Goal: Task Accomplishment & Management: Manage account settings

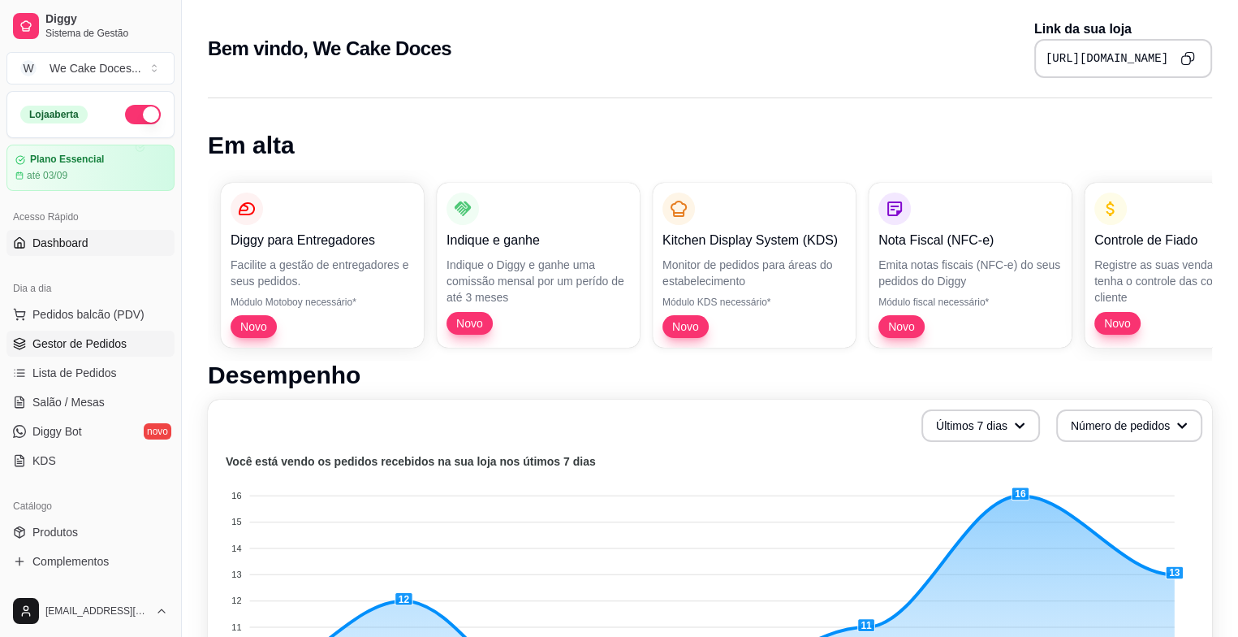
click at [70, 347] on span "Gestor de Pedidos" at bounding box center [79, 343] width 94 height 16
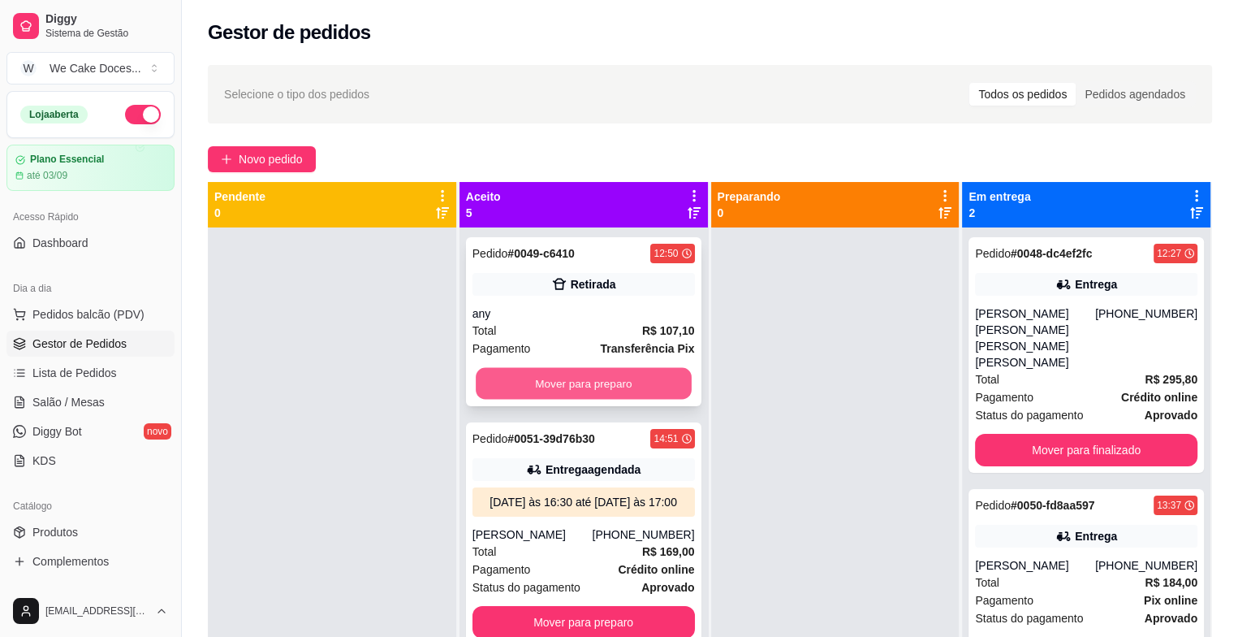
click at [558, 382] on button "Mover para preparo" at bounding box center [584, 384] width 216 height 32
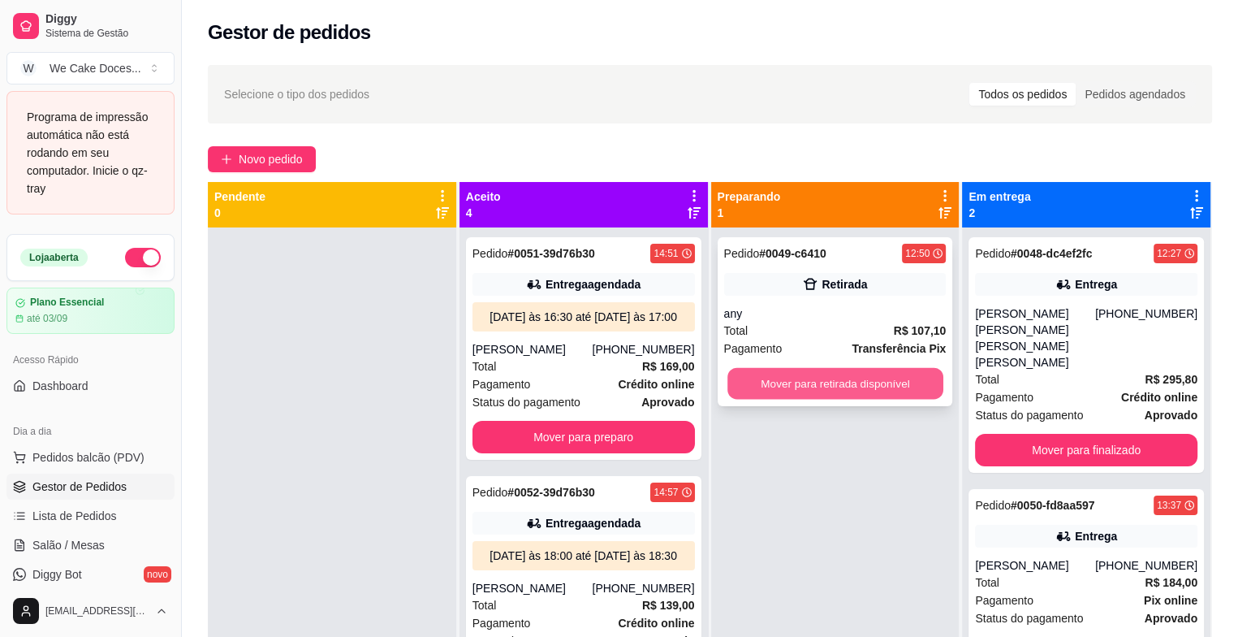
click at [863, 378] on button "Mover para retirada disponível" at bounding box center [835, 384] width 216 height 32
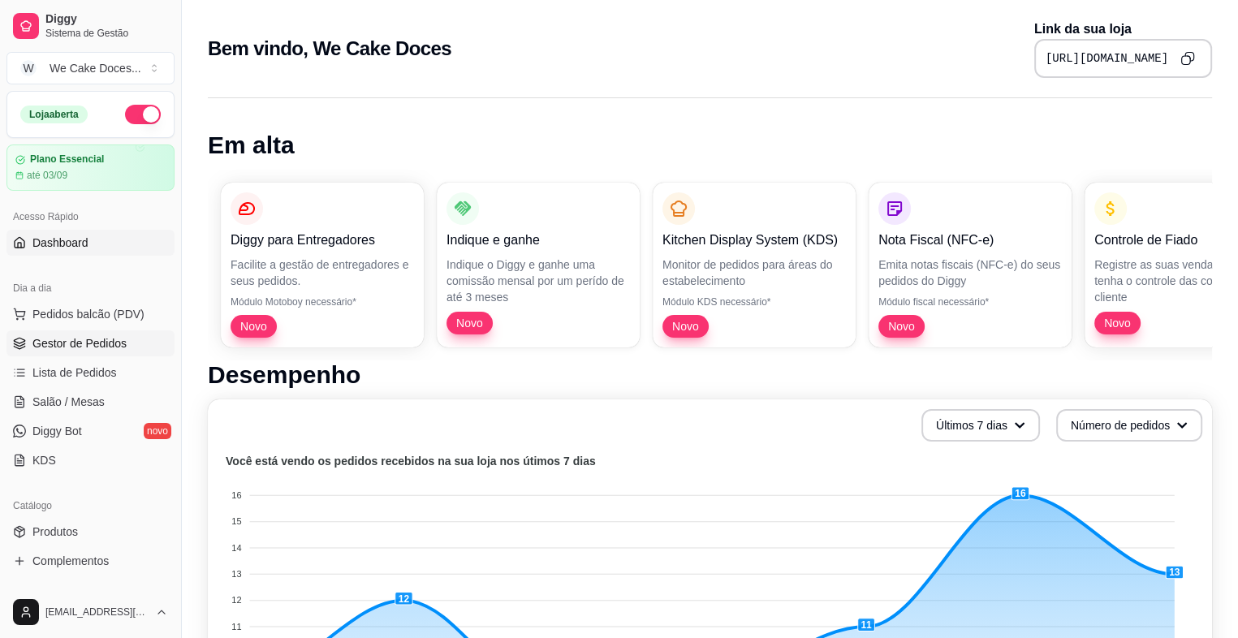
click at [62, 343] on span "Gestor de Pedidos" at bounding box center [79, 343] width 94 height 16
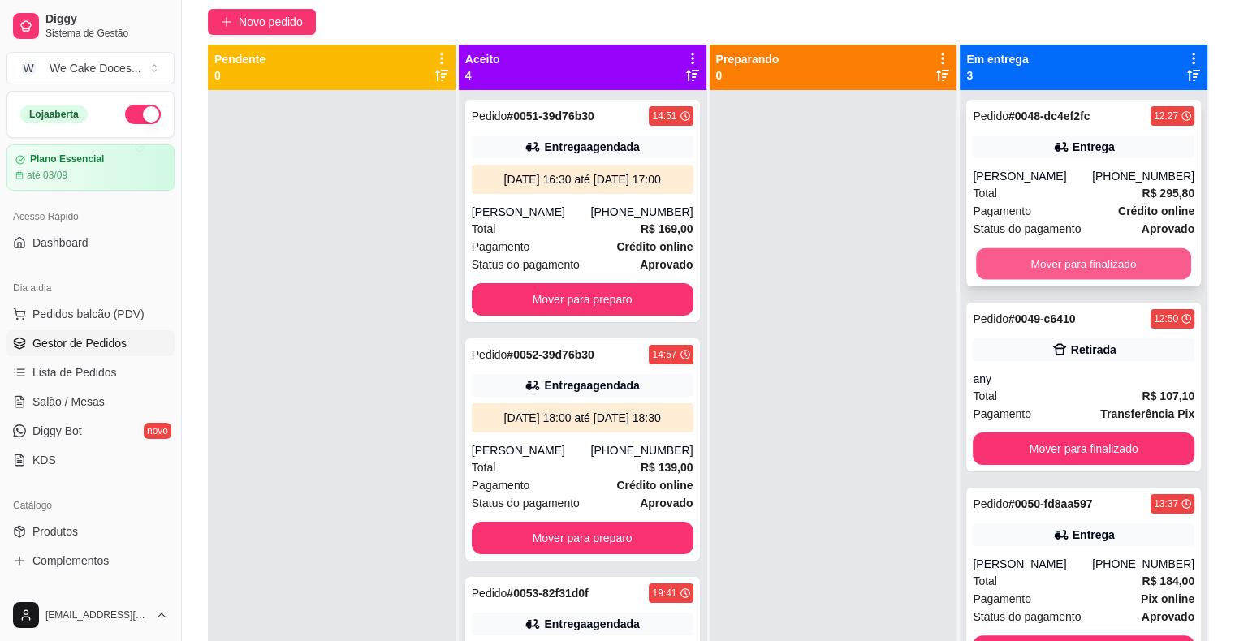
click at [1109, 280] on button "Mover para finalizado" at bounding box center [1083, 264] width 215 height 32
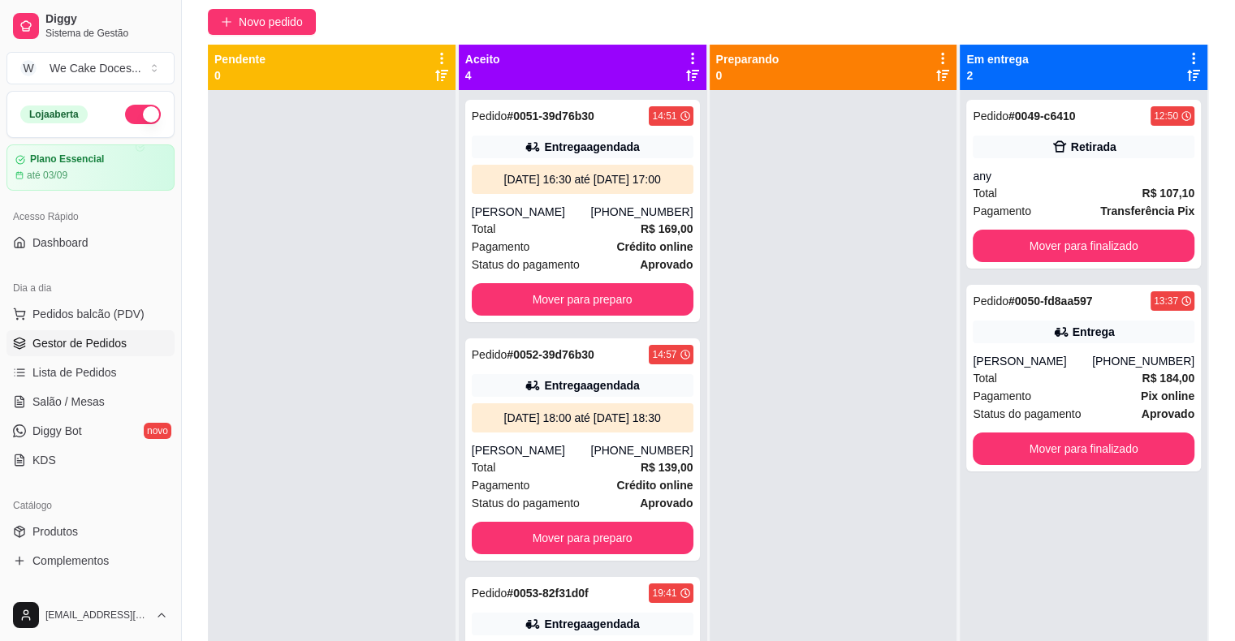
click at [1109, 289] on div "Pedido # 0050-fd8aa597 13:37 Entrega [PERSON_NAME] [PHONE_NUMBER] Total R$ 184,…" at bounding box center [1083, 378] width 235 height 187
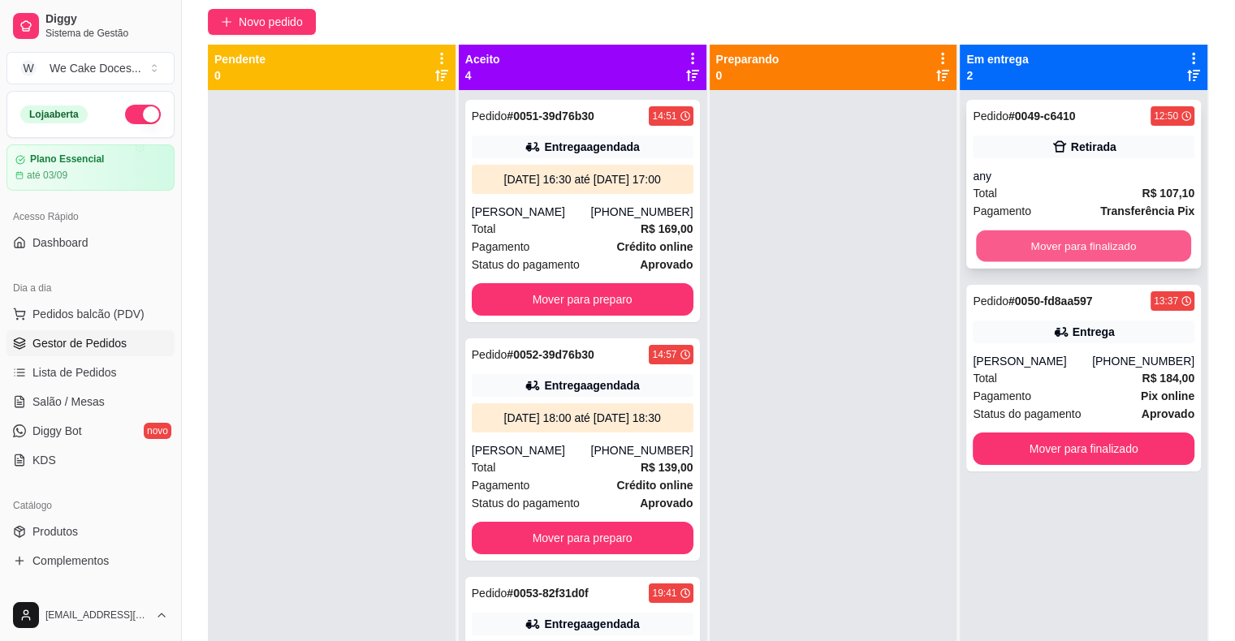
click at [1101, 252] on button "Mover para finalizado" at bounding box center [1083, 247] width 215 height 32
click at [1101, 252] on div "Mover para finalizado" at bounding box center [1084, 246] width 222 height 32
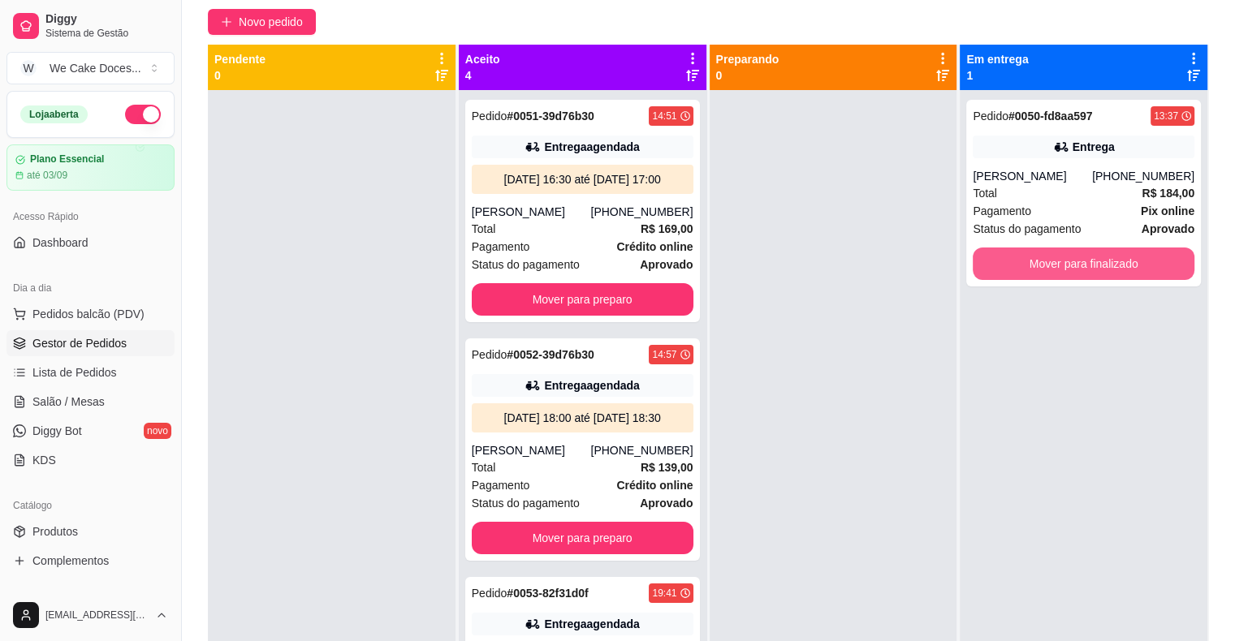
click at [1101, 252] on button "Mover para finalizado" at bounding box center [1084, 264] width 222 height 32
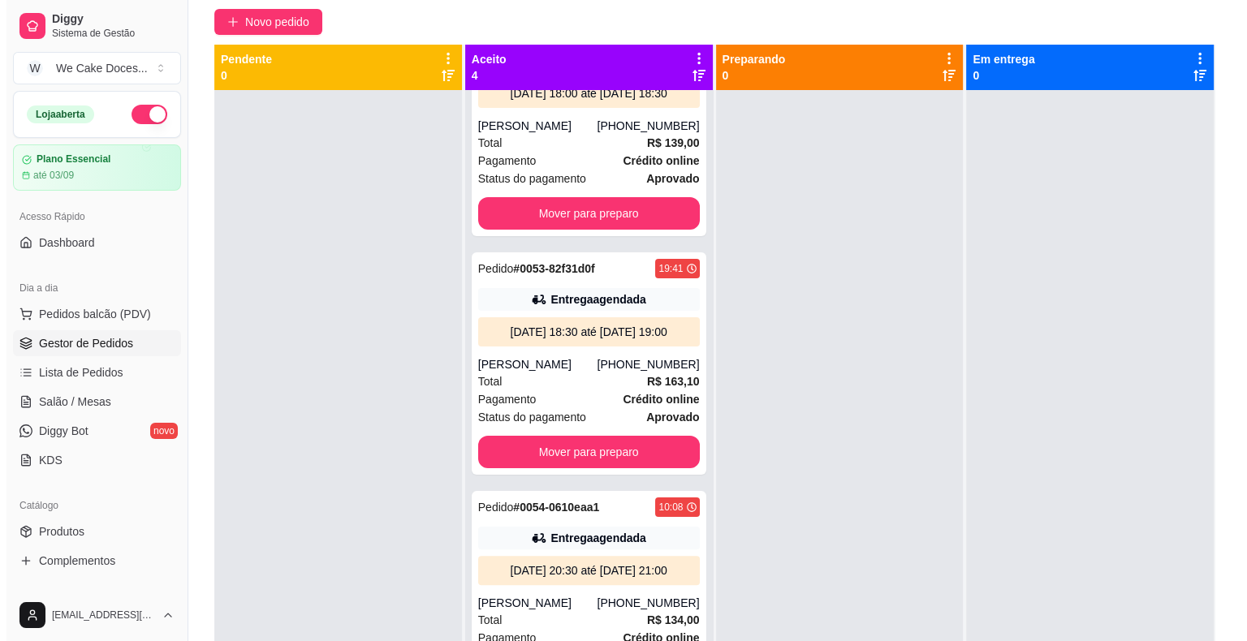
scroll to position [326, 0]
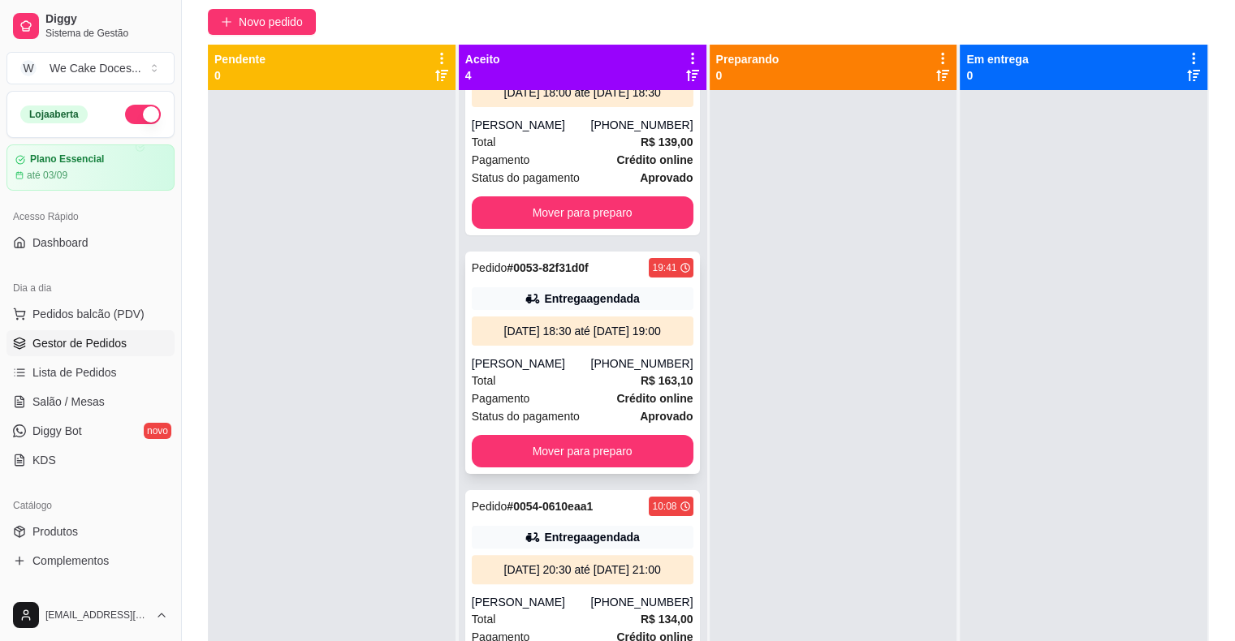
click at [536, 372] on div "[PERSON_NAME]" at bounding box center [531, 364] width 119 height 16
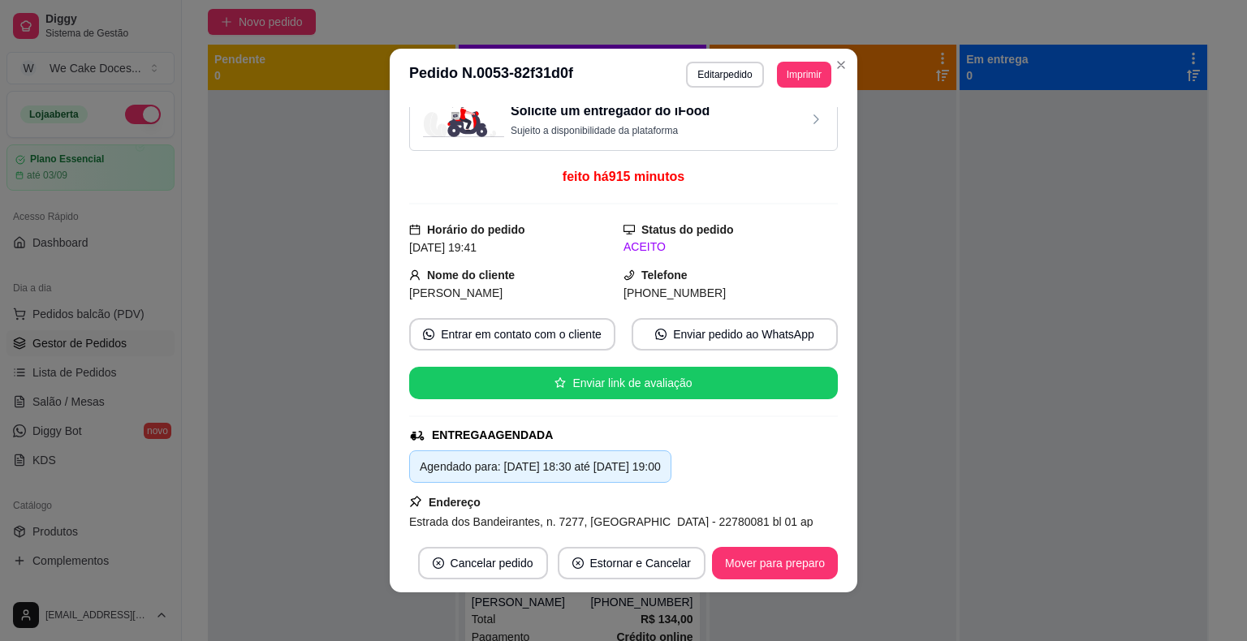
scroll to position [0, 0]
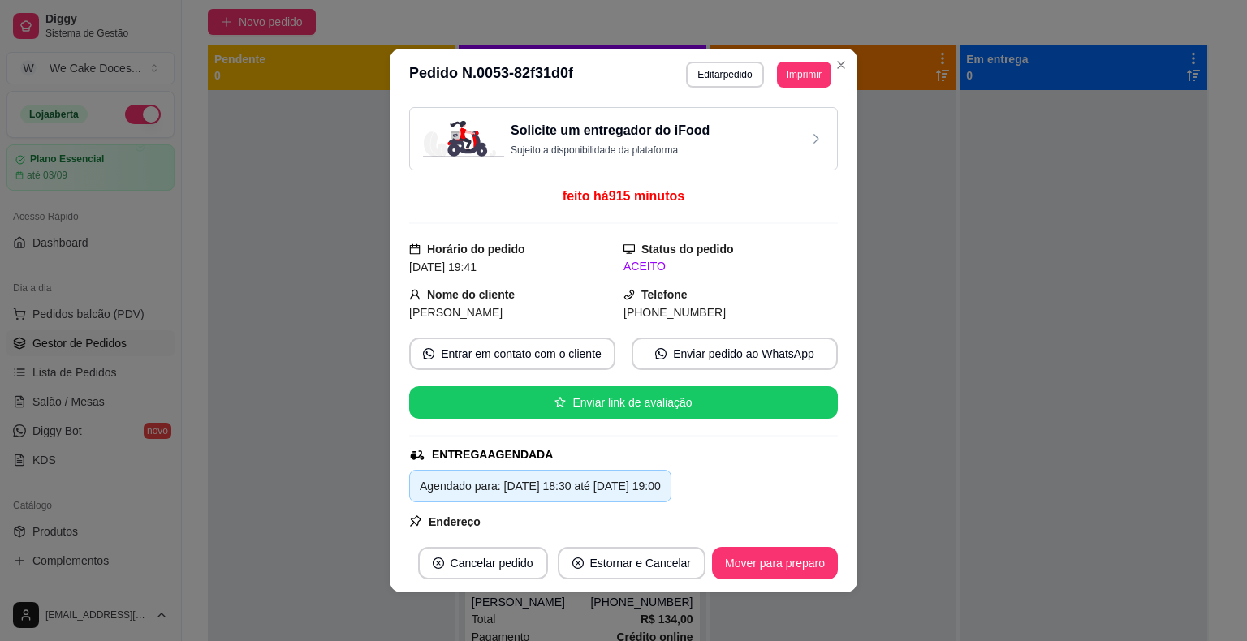
drag, startPoint x: 818, startPoint y: 106, endPoint x: 818, endPoint y: 134, distance: 28.4
click at [818, 134] on div "Solicite um entregador do iFood Sujeito a disponibilidade da plataforma feito h…" at bounding box center [624, 318] width 468 height 434
click at [723, 148] on div "Solicite um entregador do iFood Sujeito a disponibilidade da plataforma" at bounding box center [623, 139] width 401 height 36
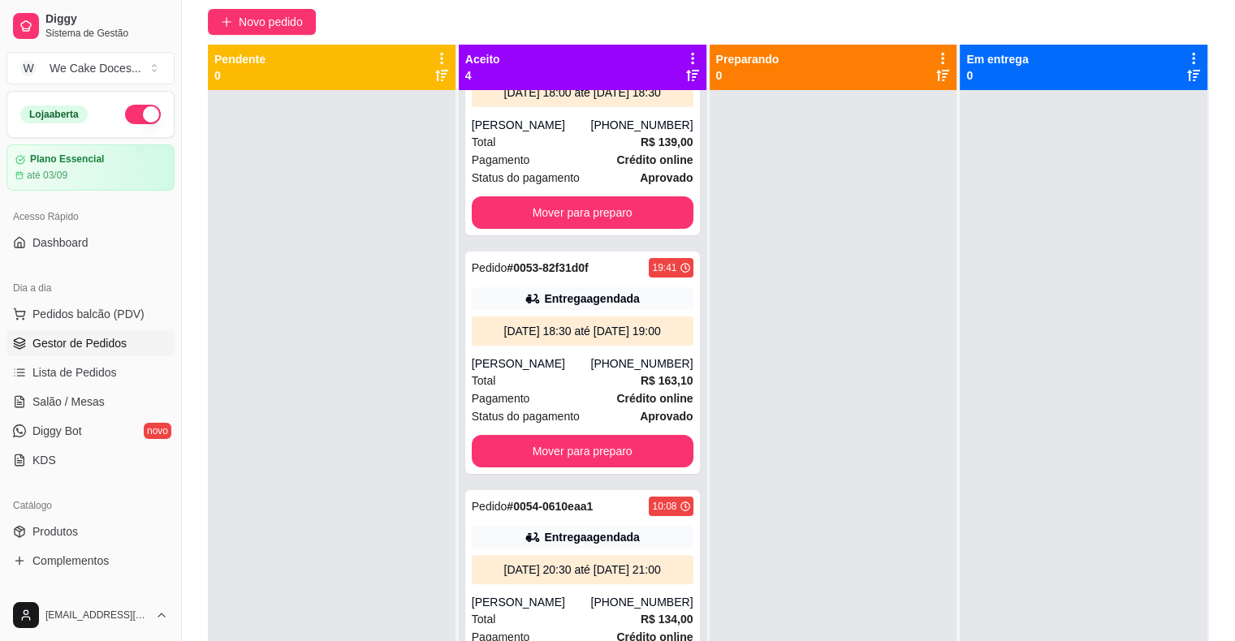
drag, startPoint x: 681, startPoint y: 364, endPoint x: 698, endPoint y: 349, distance: 22.5
click at [698, 349] on div "Pedido # 0051-39d76b30 14:51 Entrega agendada [DATE] 16:30 até [DATE] 17:00 [PE…" at bounding box center [583, 410] width 248 height 641
